Goal: Navigation & Orientation: Find specific page/section

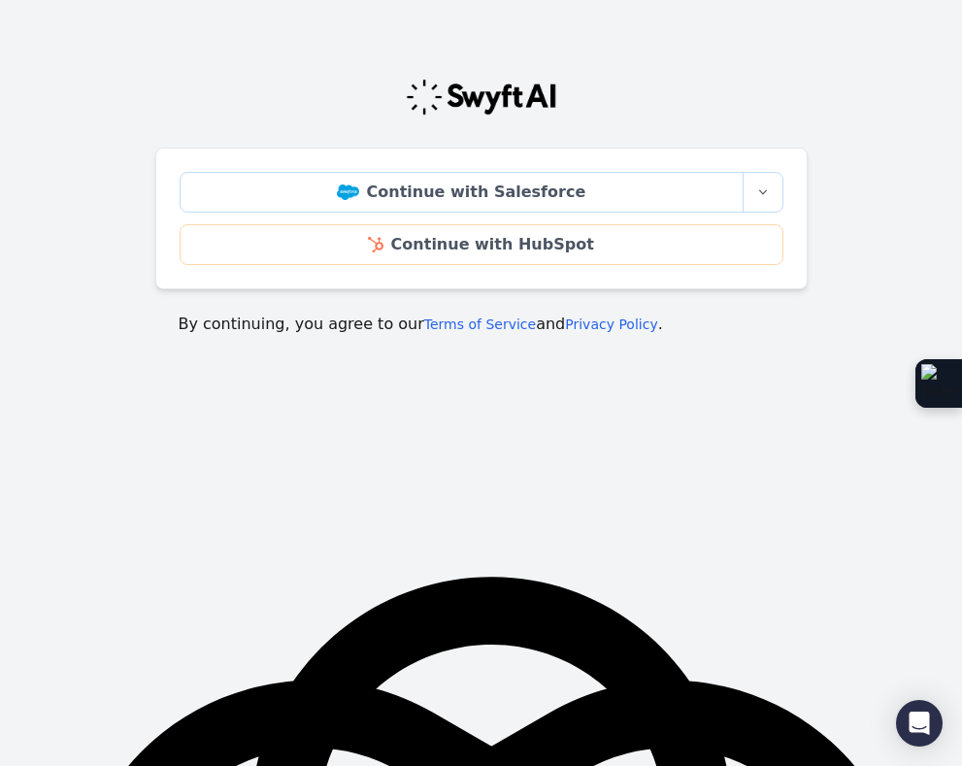
scroll to position [321, 0]
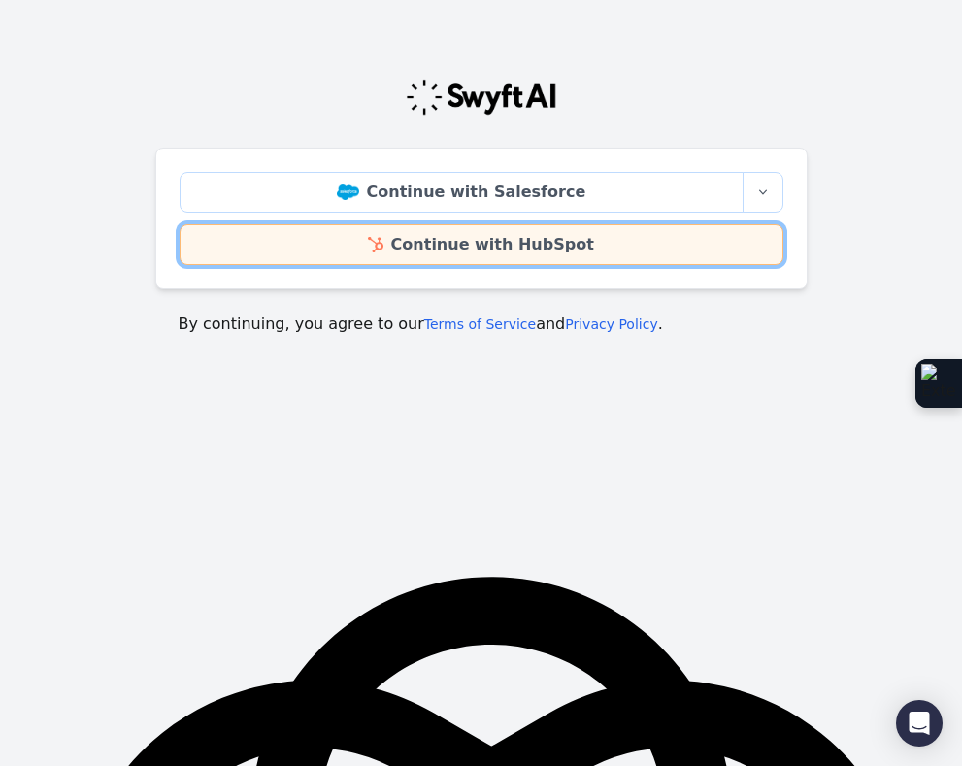
click at [515, 246] on link "Continue with HubSpot" at bounding box center [482, 244] width 604 height 41
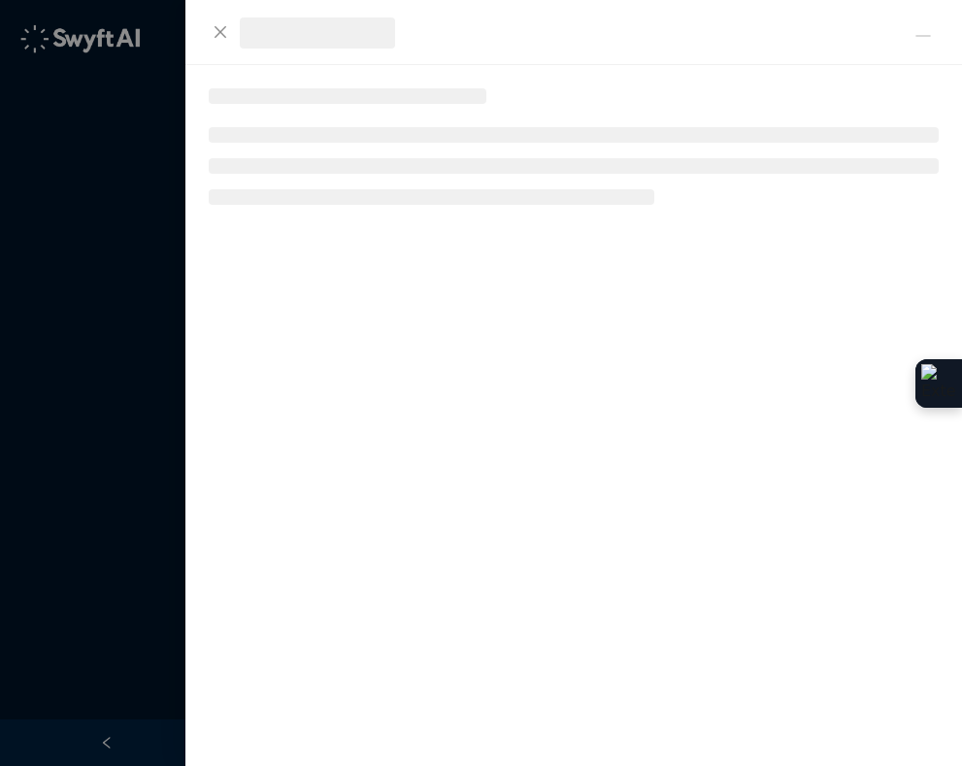
scroll to position [321, 0]
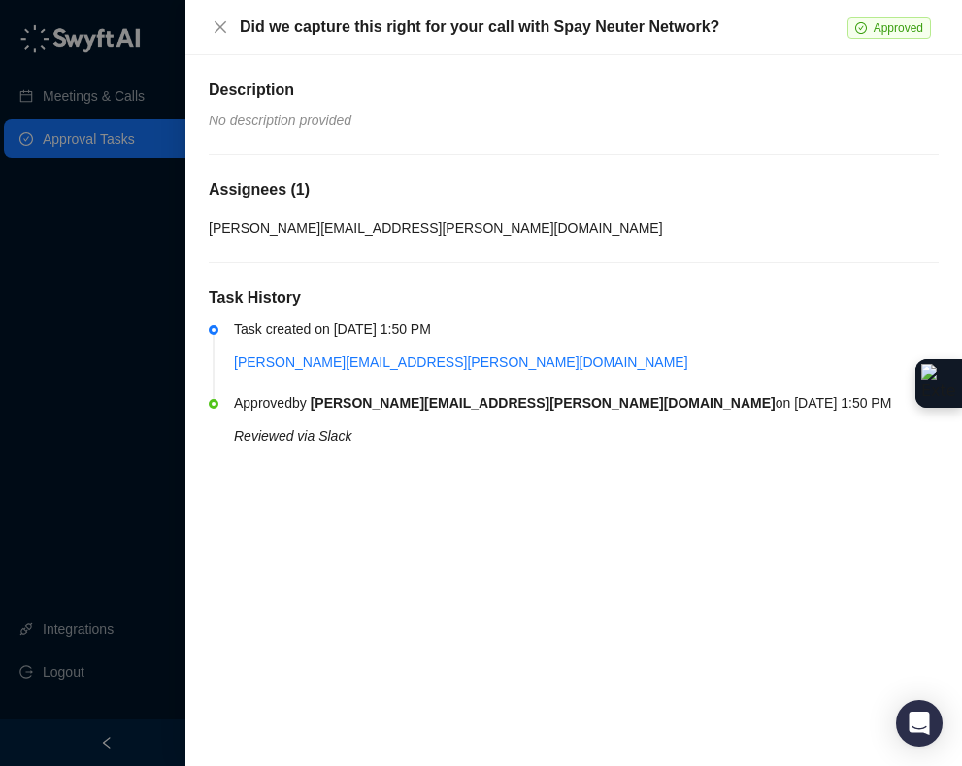
click at [93, 139] on div at bounding box center [481, 383] width 962 height 766
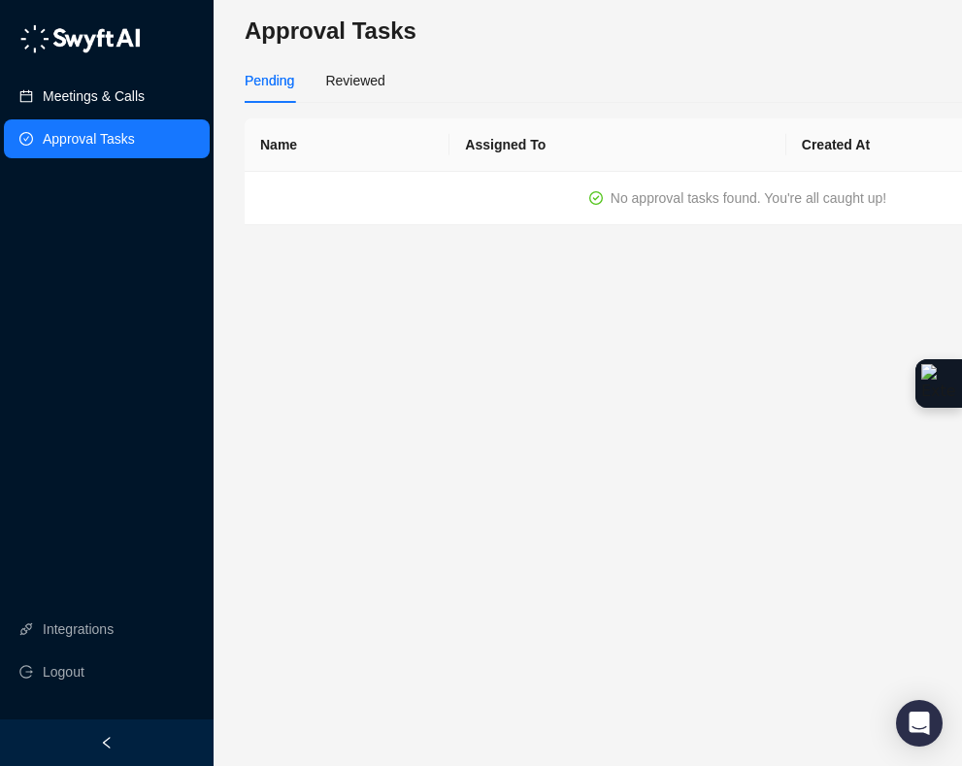
click at [81, 89] on link "Meetings & Calls" at bounding box center [94, 96] width 102 height 39
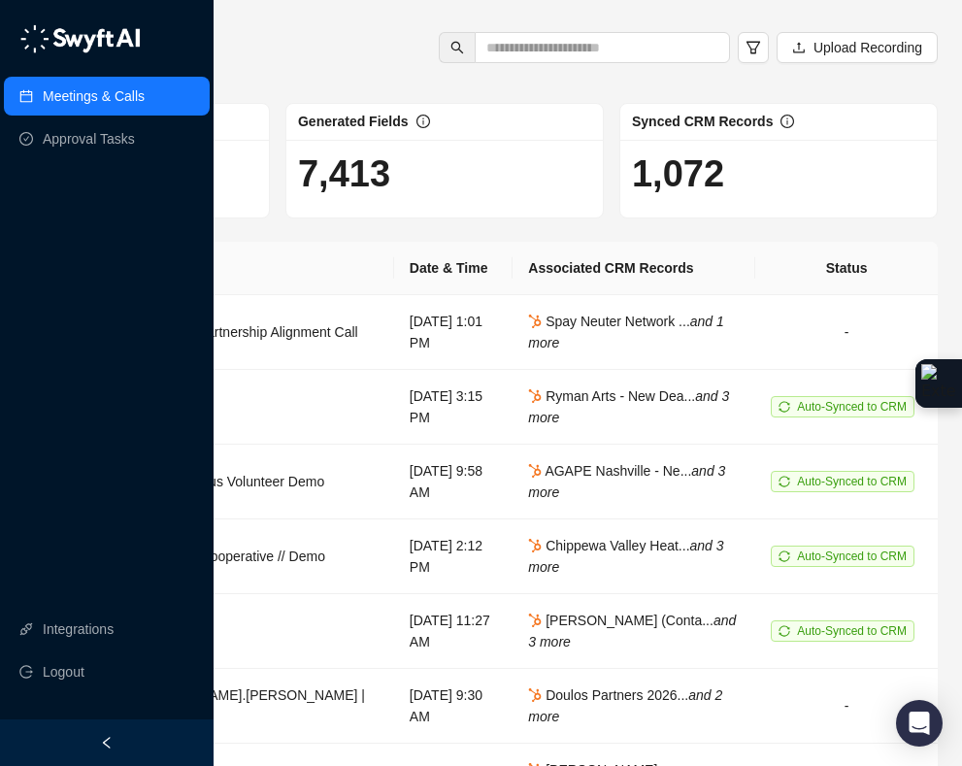
scroll to position [0, 300]
